Goal: Task Accomplishment & Management: Manage account settings

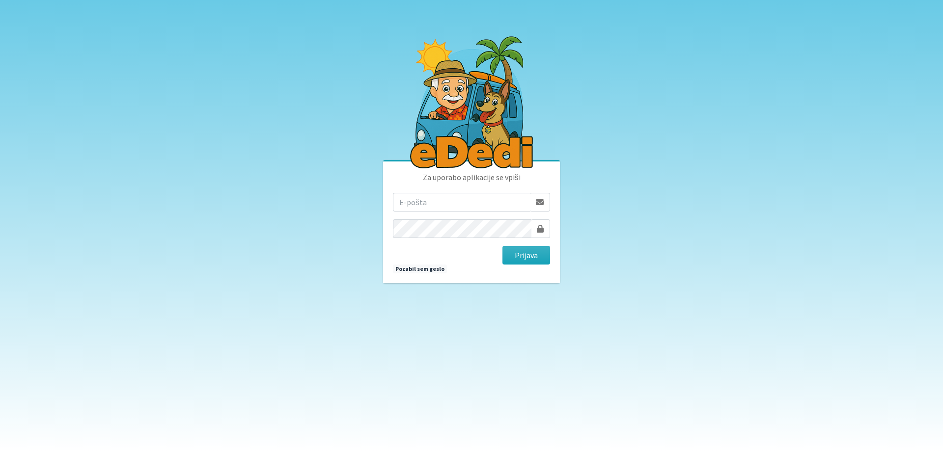
drag, startPoint x: 445, startPoint y: 190, endPoint x: 448, endPoint y: 196, distance: 7.0
click at [446, 190] on p "Za uporabo aplikacije se vpiši" at bounding box center [471, 182] width 157 height 22
click at [448, 199] on input "email" at bounding box center [462, 202] width 138 height 19
type input "[EMAIL_ADDRESS][DOMAIN_NAME]"
click at [502, 246] on button "Prijava" at bounding box center [526, 255] width 48 height 19
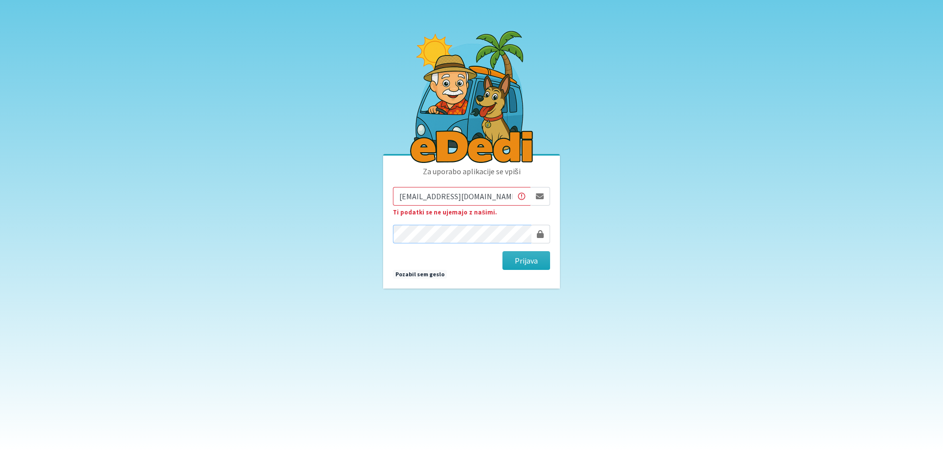
click at [502, 251] on button "Prijava" at bounding box center [526, 260] width 48 height 19
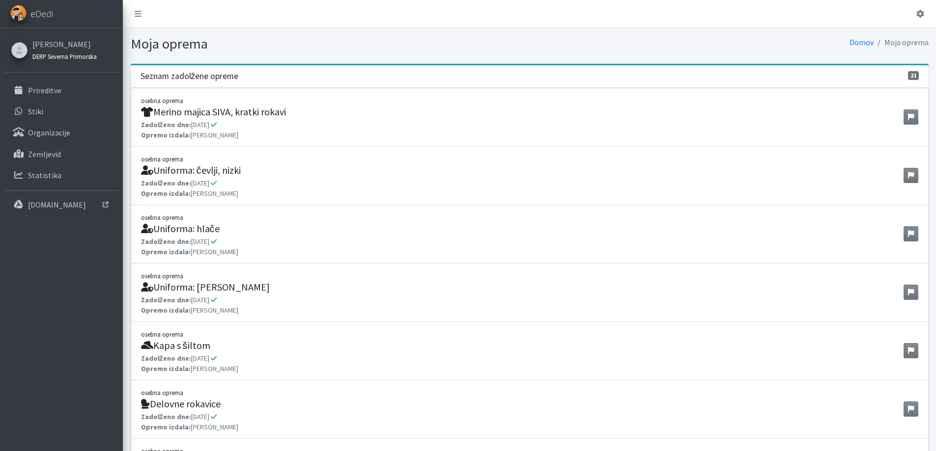
click at [46, 55] on small "DERP Severna Primorska" at bounding box center [64, 57] width 64 height 8
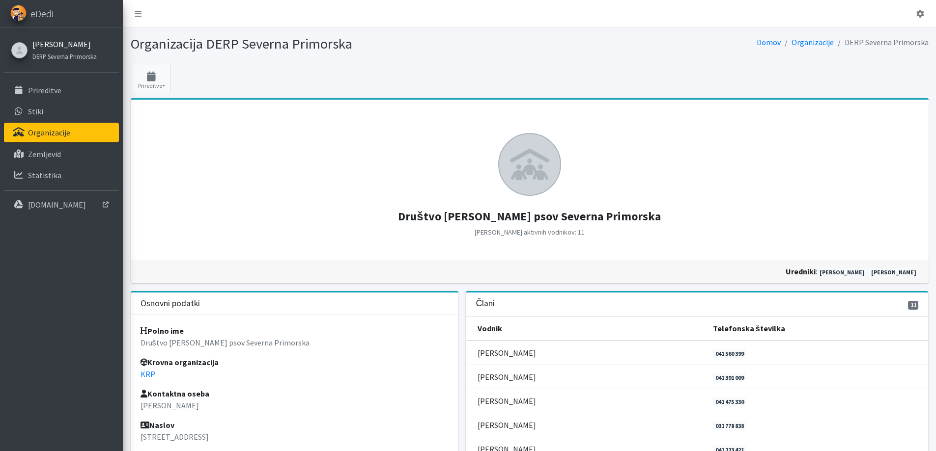
click at [73, 40] on link "[PERSON_NAME]" at bounding box center [64, 44] width 64 height 12
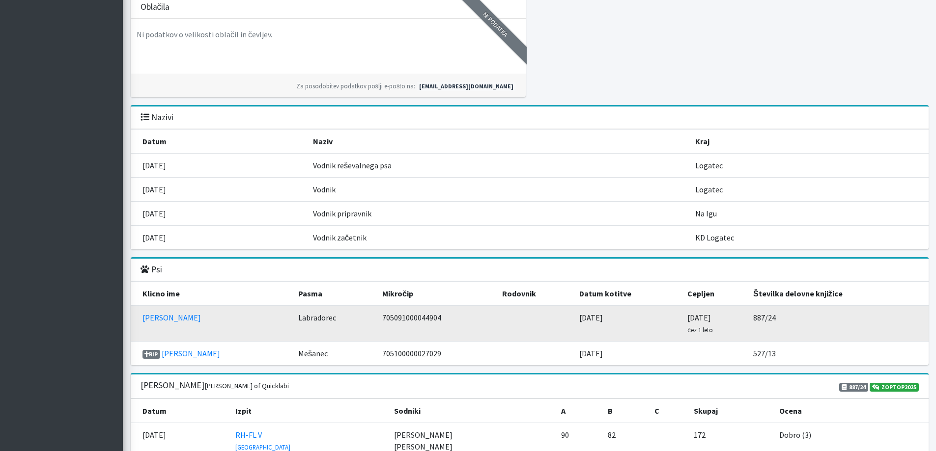
scroll to position [933, 0]
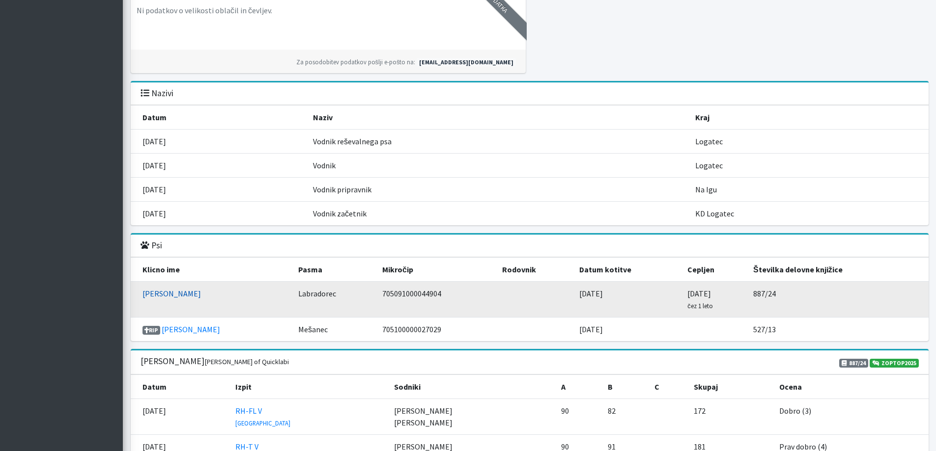
drag, startPoint x: 161, startPoint y: 296, endPoint x: 153, endPoint y: 294, distance: 8.0
click at [153, 294] on td "[PERSON_NAME]" at bounding box center [212, 300] width 162 height 36
drag, startPoint x: 399, startPoint y: 295, endPoint x: 335, endPoint y: 296, distance: 63.4
click at [376, 296] on td "705091000044904" at bounding box center [436, 300] width 120 height 36
copy td "705091000044904"
